Goal: Information Seeking & Learning: Learn about a topic

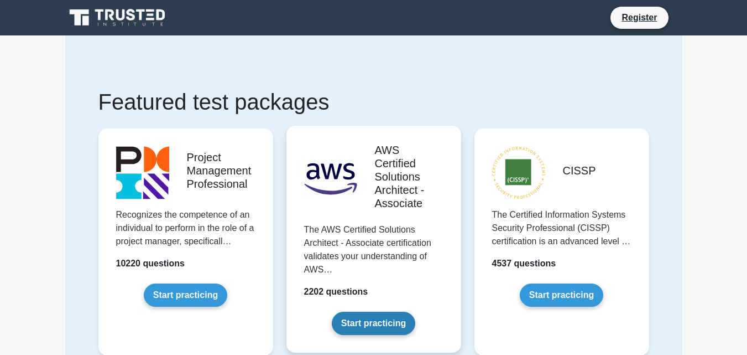
click at [357, 320] on link "Start practicing" at bounding box center [374, 322] width 84 height 23
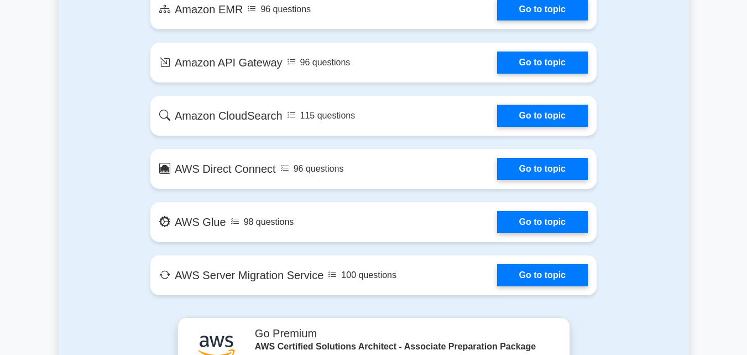
scroll to position [1908, 0]
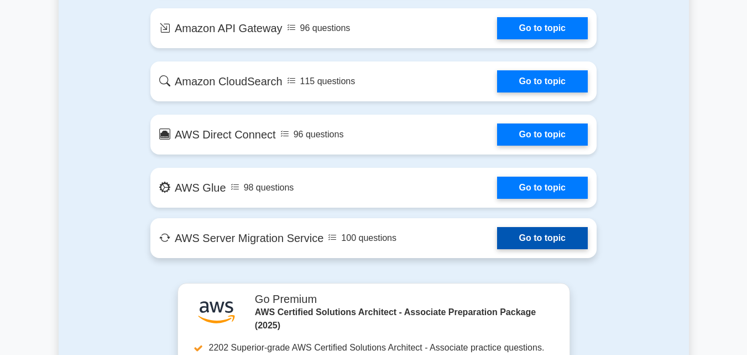
click at [564, 234] on link "Go to topic" at bounding box center [542, 238] width 91 height 22
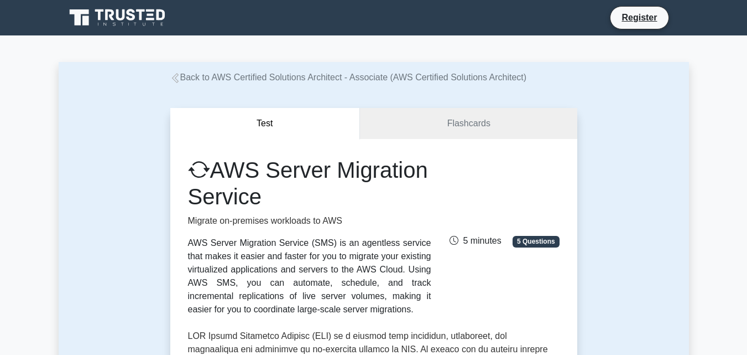
click at [517, 236] on span "5 Questions" at bounding box center [536, 241] width 46 height 11
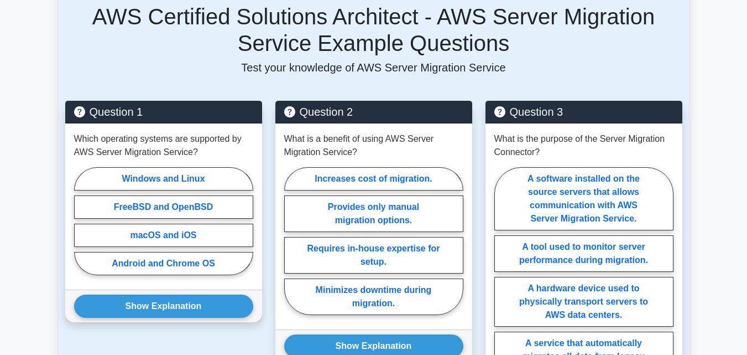
scroll to position [797, 0]
